Goal: Task Accomplishment & Management: Use online tool/utility

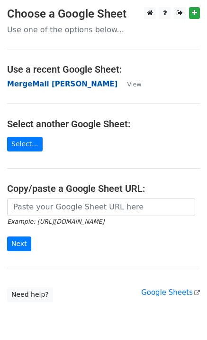
click at [27, 88] on strong "MergeMail [PERSON_NAME]" at bounding box center [62, 84] width 111 height 9
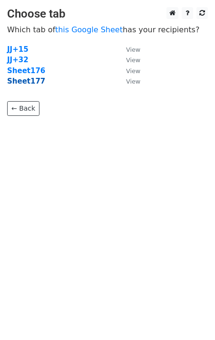
click at [30, 82] on strong "Sheet177" at bounding box center [26, 81] width 38 height 9
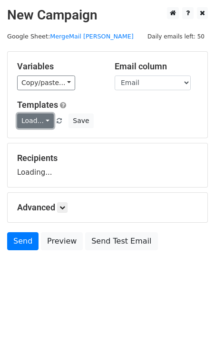
click at [34, 123] on link "Load..." at bounding box center [35, 120] width 37 height 15
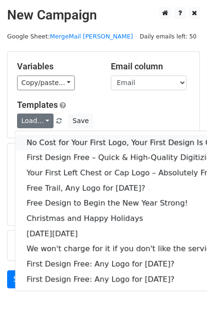
click at [59, 142] on link "No Cost for Your First Logo, Your First Design Is On Us!" at bounding box center [129, 142] width 228 height 15
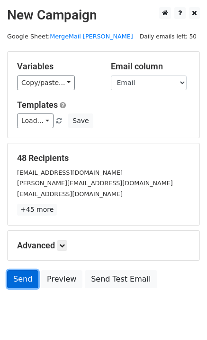
click at [16, 276] on link "Send" at bounding box center [22, 279] width 31 height 18
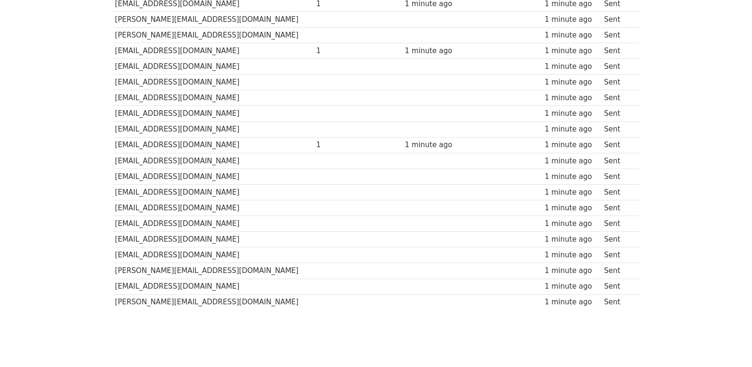
scroll to position [629, 0]
